Goal: Find contact information: Find contact information

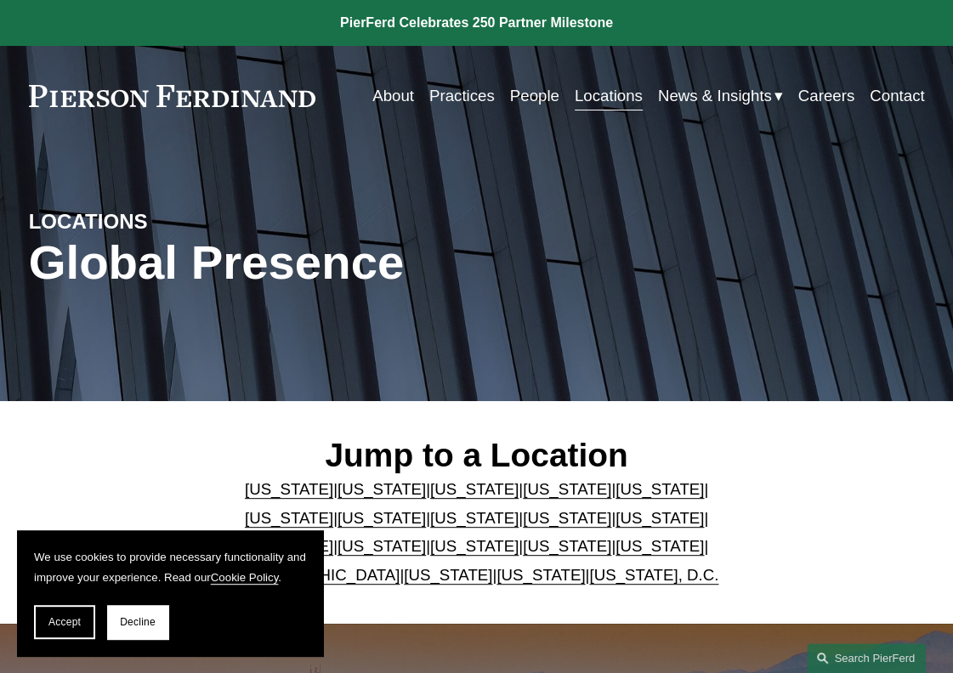
click at [616, 550] on link "[US_STATE]" at bounding box center [660, 546] width 88 height 18
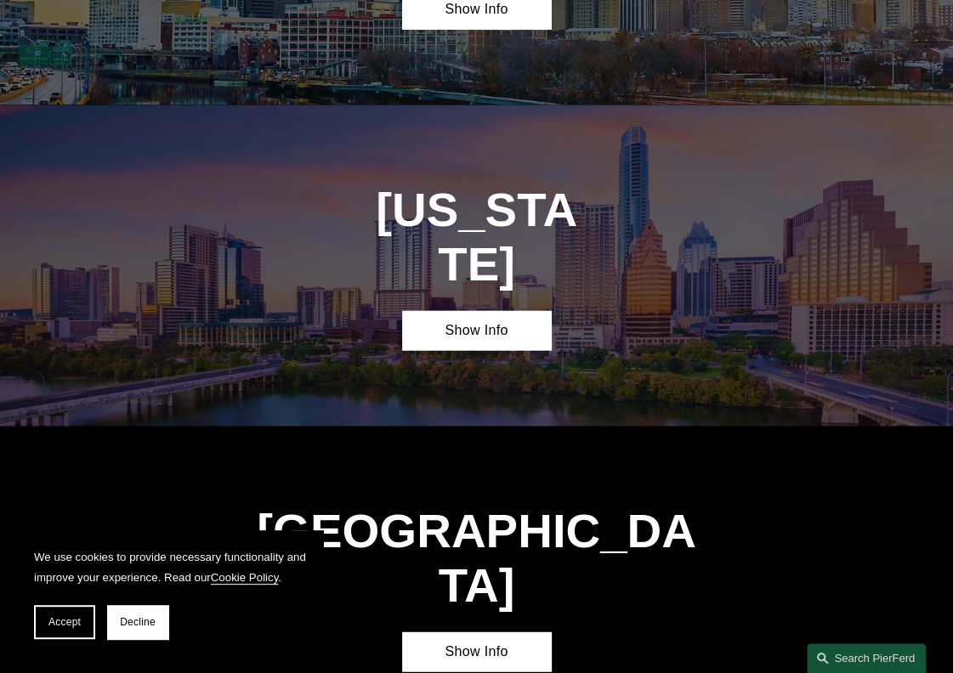
scroll to position [4453, 0]
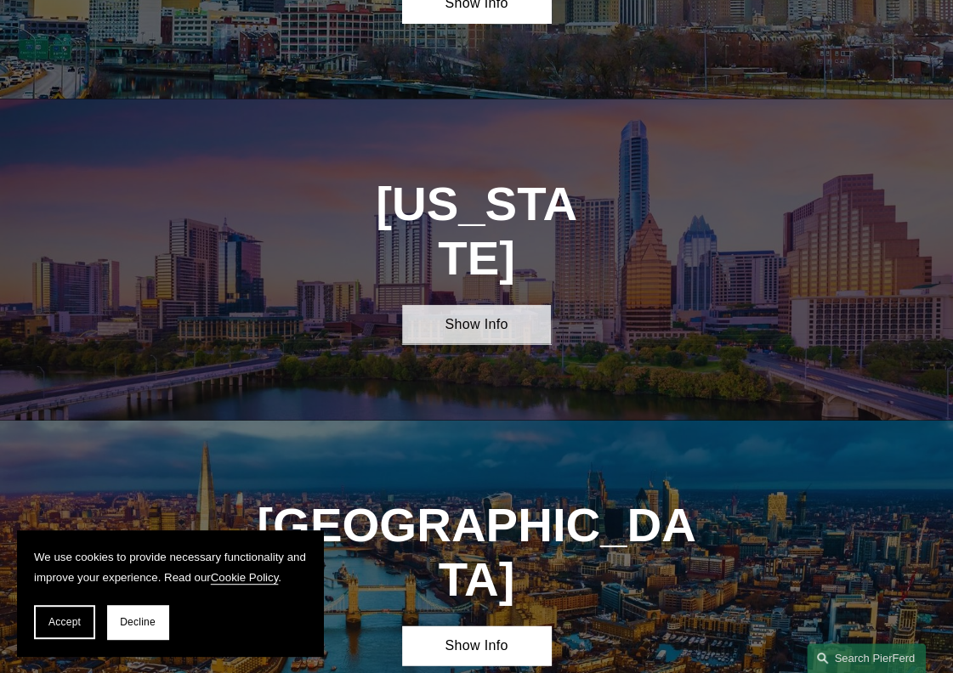
click at [491, 305] on link "Show Info" at bounding box center [477, 324] width 150 height 38
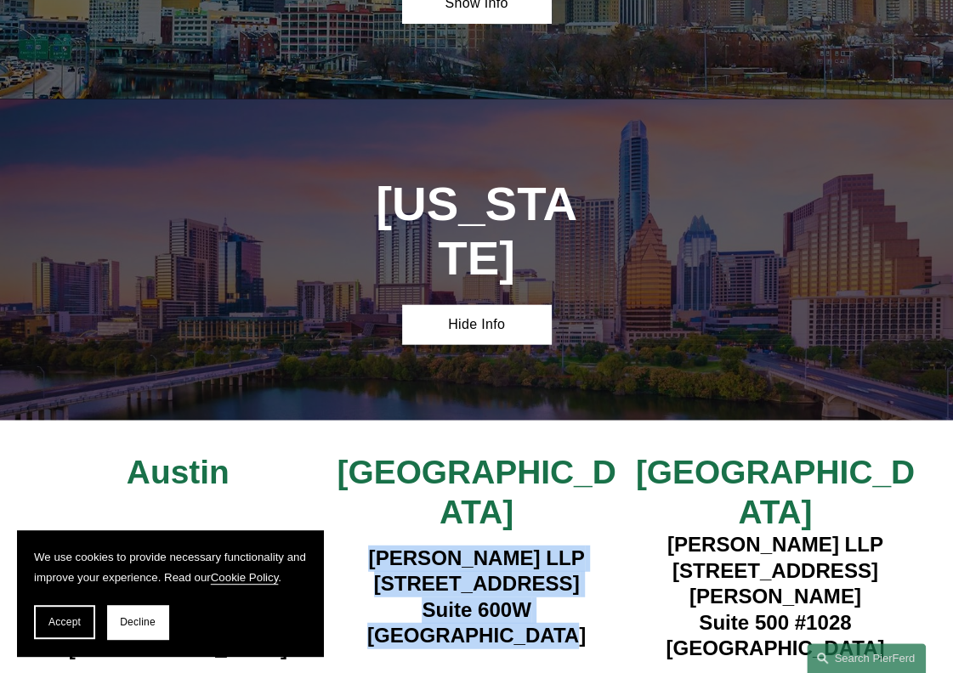
drag, startPoint x: 558, startPoint y: 434, endPoint x: 340, endPoint y: 371, distance: 226.6
click at [340, 546] on h4 "Pierson Ferdinand LLP 1341 W. Mockingbird Lane Suite 600W Dallas, TX 75247" at bounding box center [476, 598] width 298 height 104
click at [345, 546] on h4 "Pierson Ferdinand LLP 1341 W. Mockingbird Lane Suite 600W Dallas, TX 75247" at bounding box center [476, 598] width 298 height 104
drag, startPoint x: 349, startPoint y: 383, endPoint x: 568, endPoint y: 438, distance: 226.0
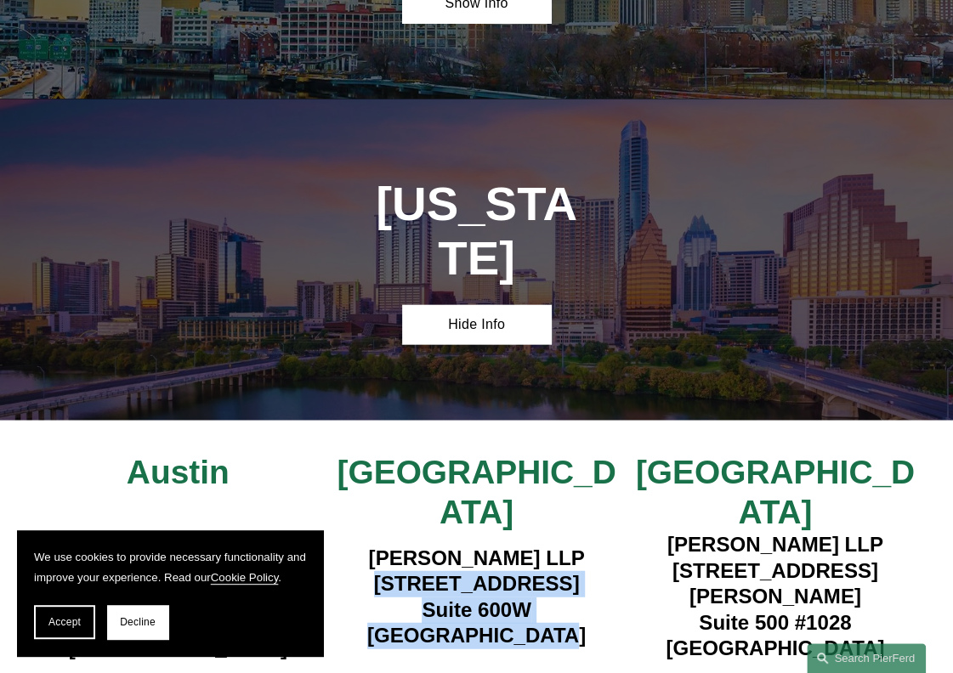
click at [568, 546] on h4 "Pierson Ferdinand LLP 1341 W. Mockingbird Lane Suite 600W Dallas, TX 75247" at bounding box center [476, 598] width 298 height 104
copy h4 "1341 W. Mockingbird Lane Suite 600W Dallas, TX 75247"
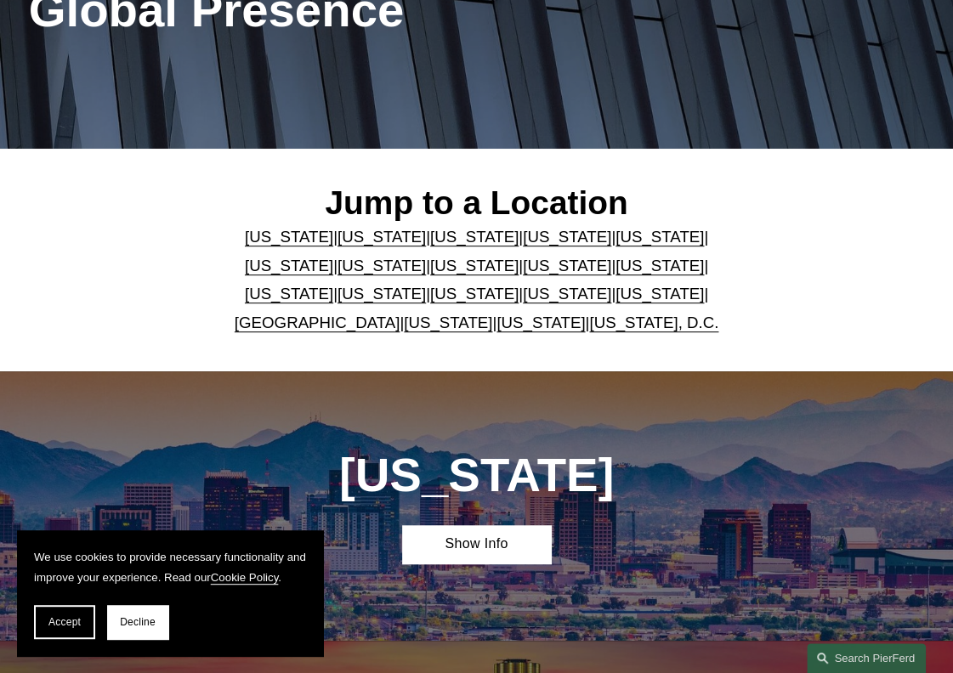
scroll to position [0, 0]
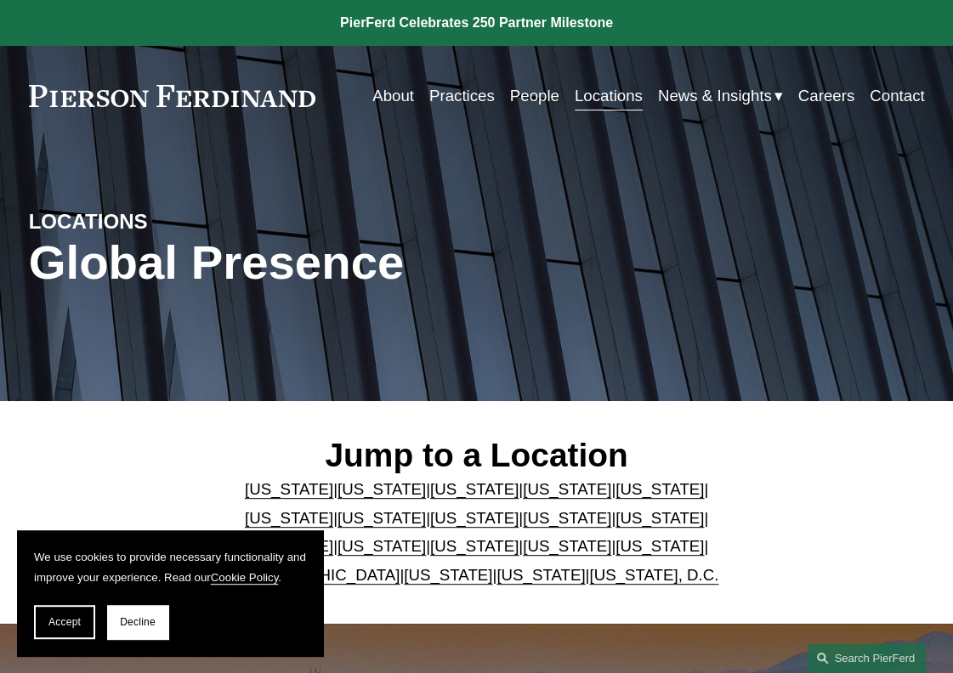
click at [485, 88] on link "Practices" at bounding box center [461, 95] width 65 height 31
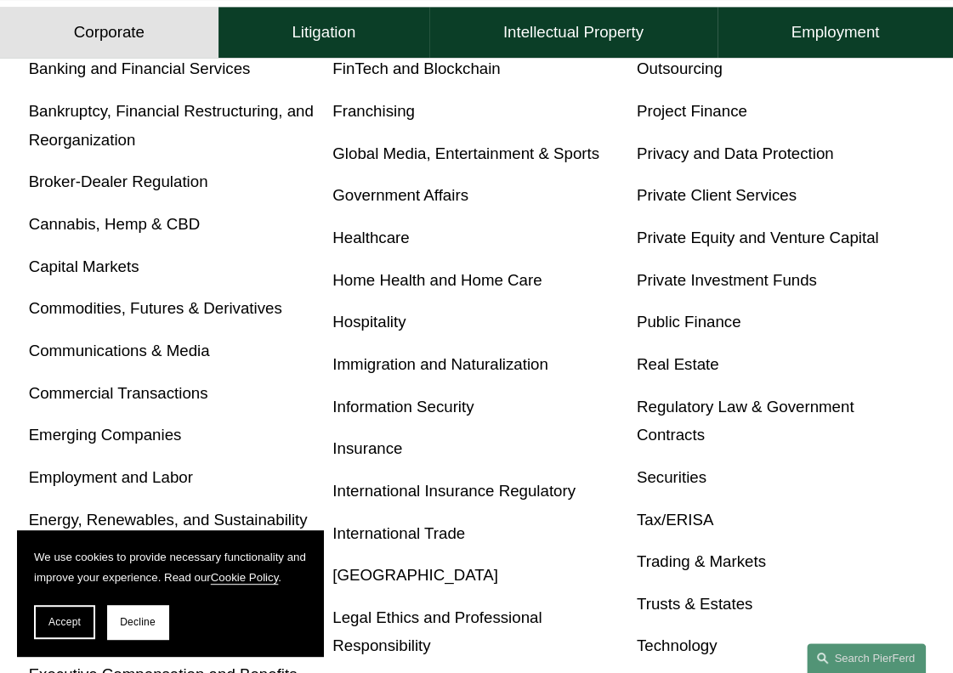
scroll to position [622, 0]
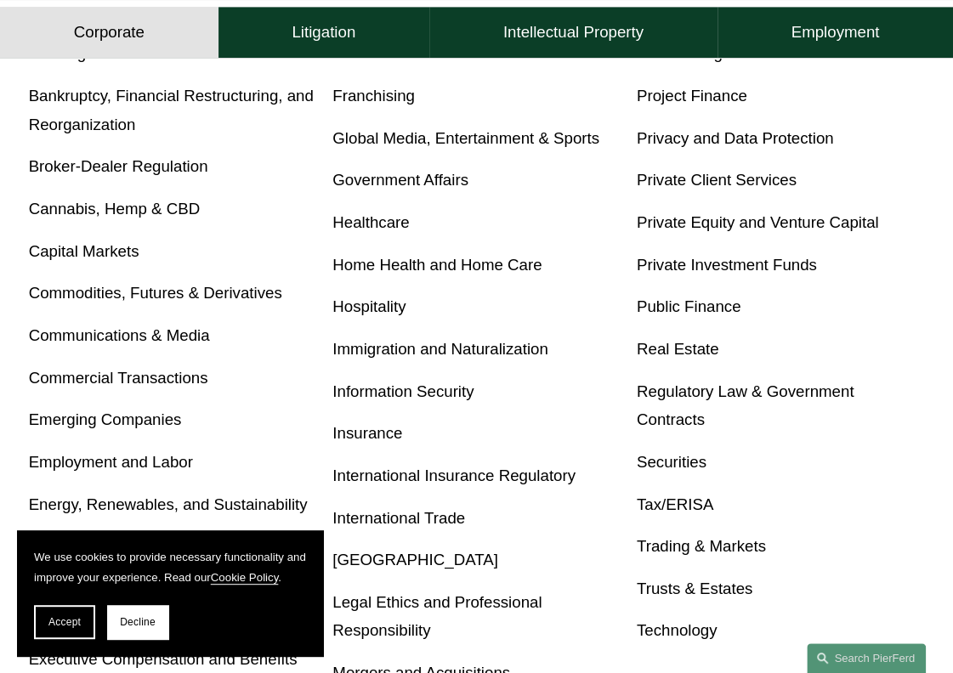
click at [699, 594] on link "Trusts & Estates" at bounding box center [695, 589] width 116 height 18
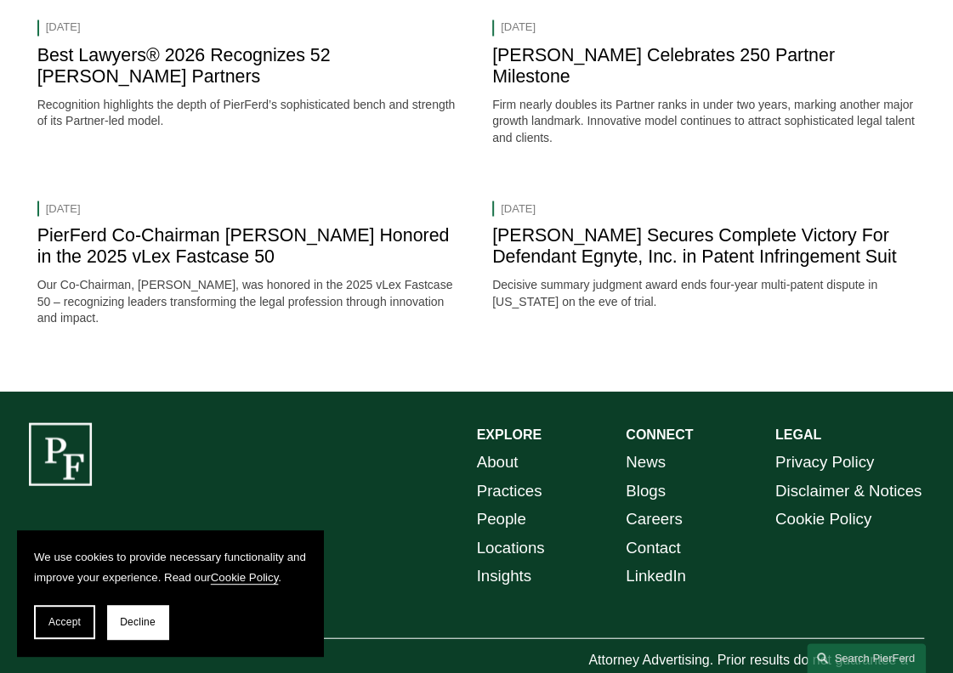
scroll to position [1460, 0]
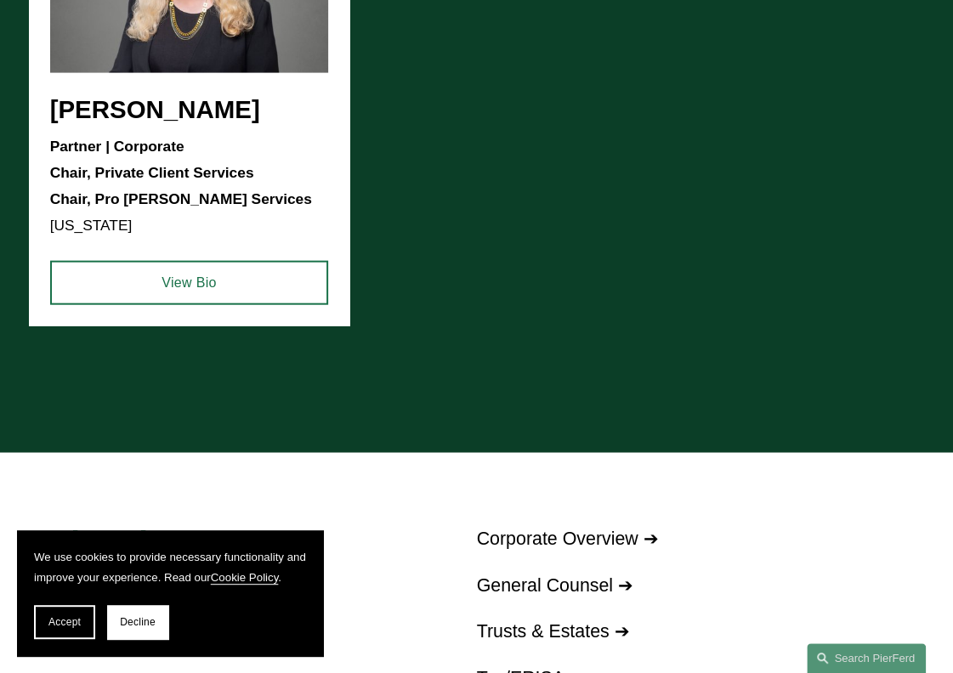
scroll to position [1626, 0]
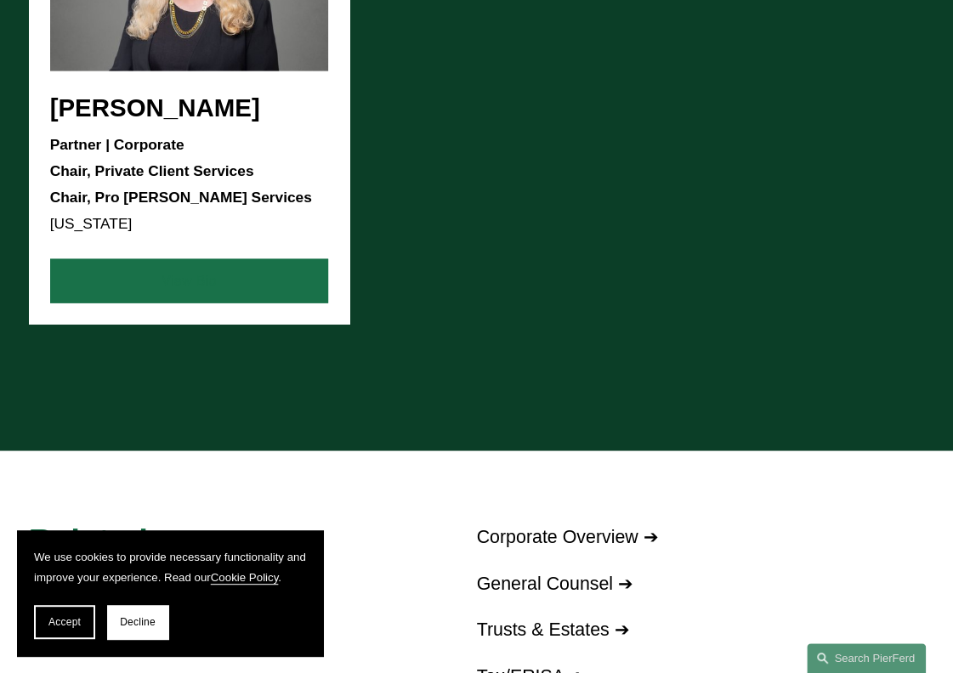
click at [208, 259] on link "View Bio" at bounding box center [189, 281] width 279 height 44
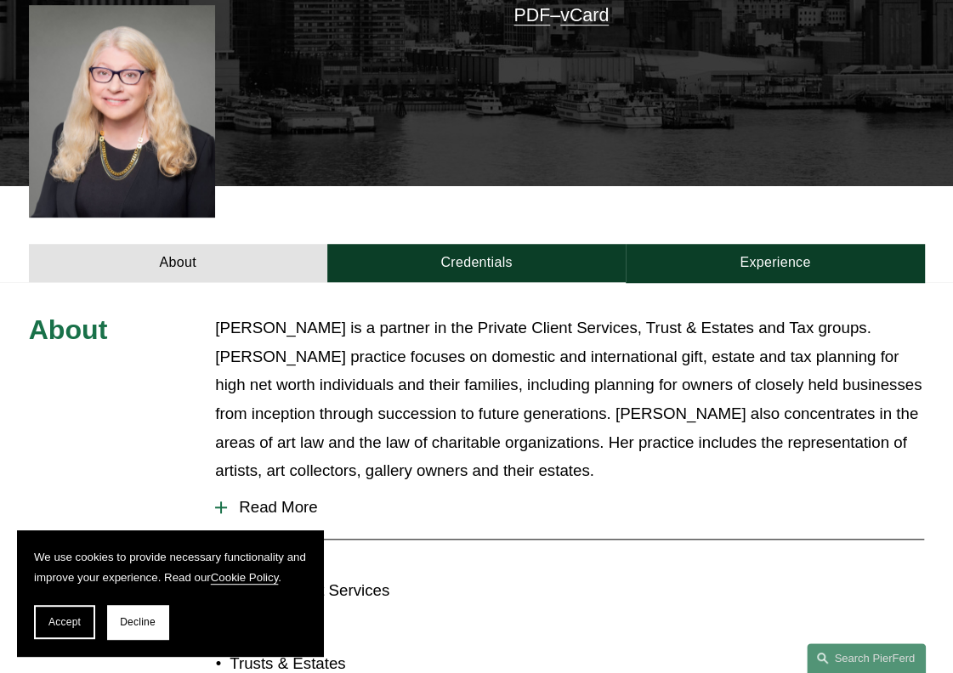
scroll to position [377, 0]
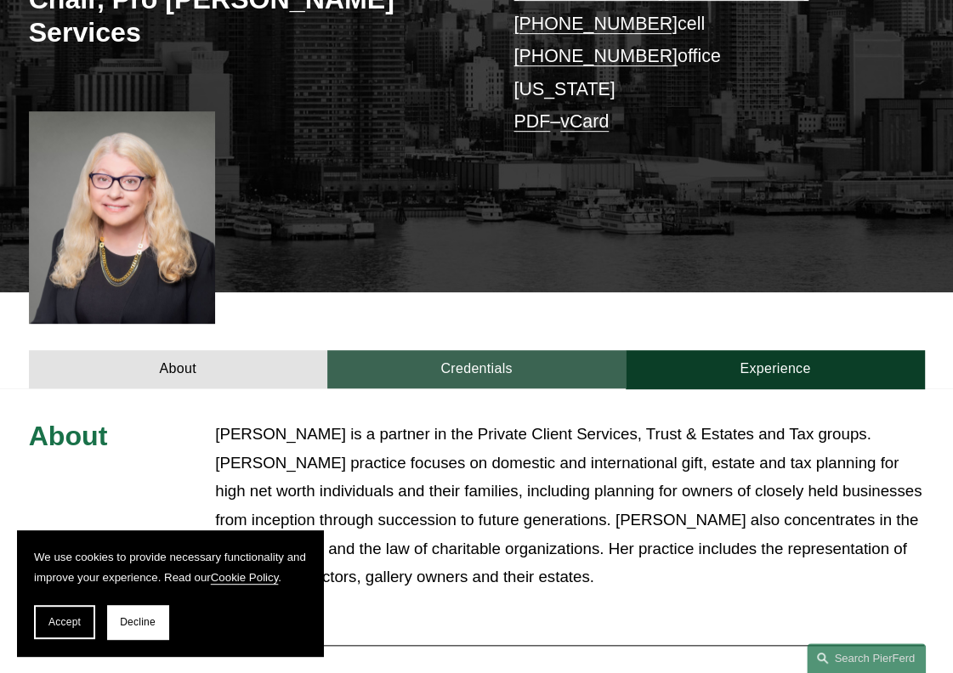
click at [514, 350] on link "Credentials" at bounding box center [476, 369] width 298 height 38
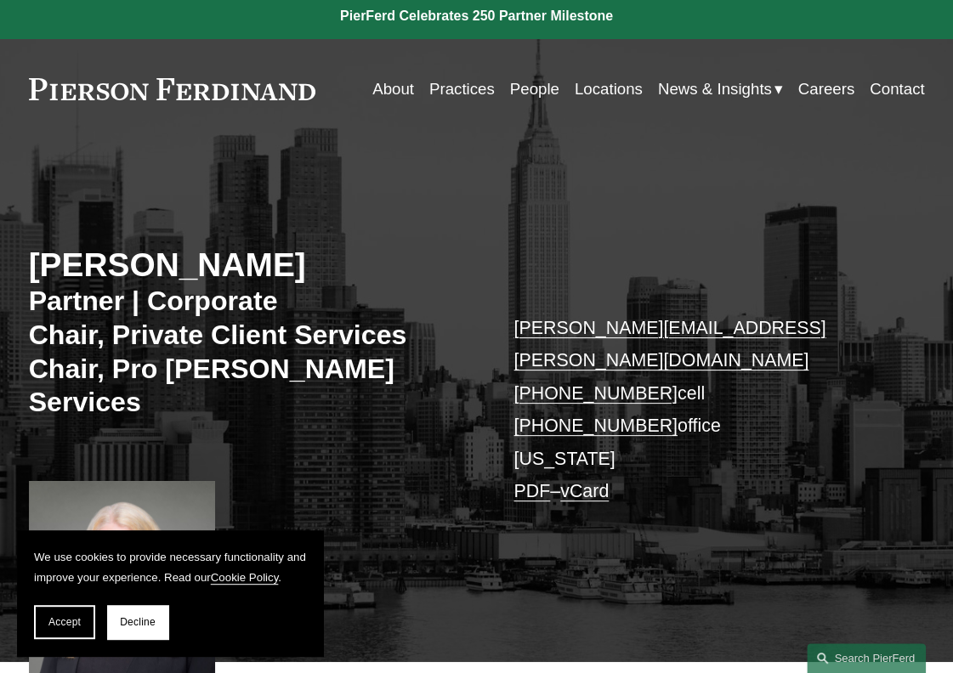
scroll to position [0, 0]
